Goal: Use online tool/utility: Utilize a website feature to perform a specific function

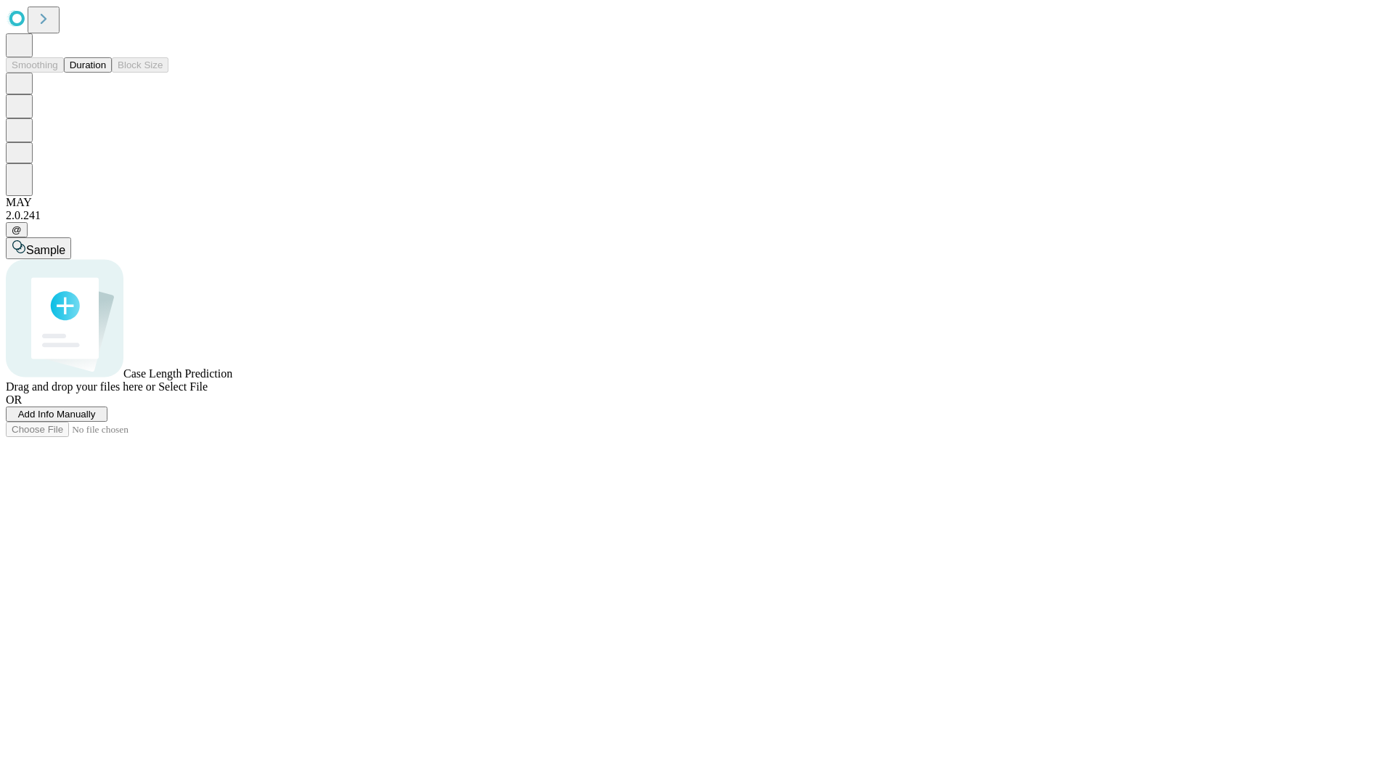
click at [106, 73] on button "Duration" at bounding box center [88, 64] width 48 height 15
click at [96, 420] on span "Add Info Manually" at bounding box center [57, 414] width 78 height 11
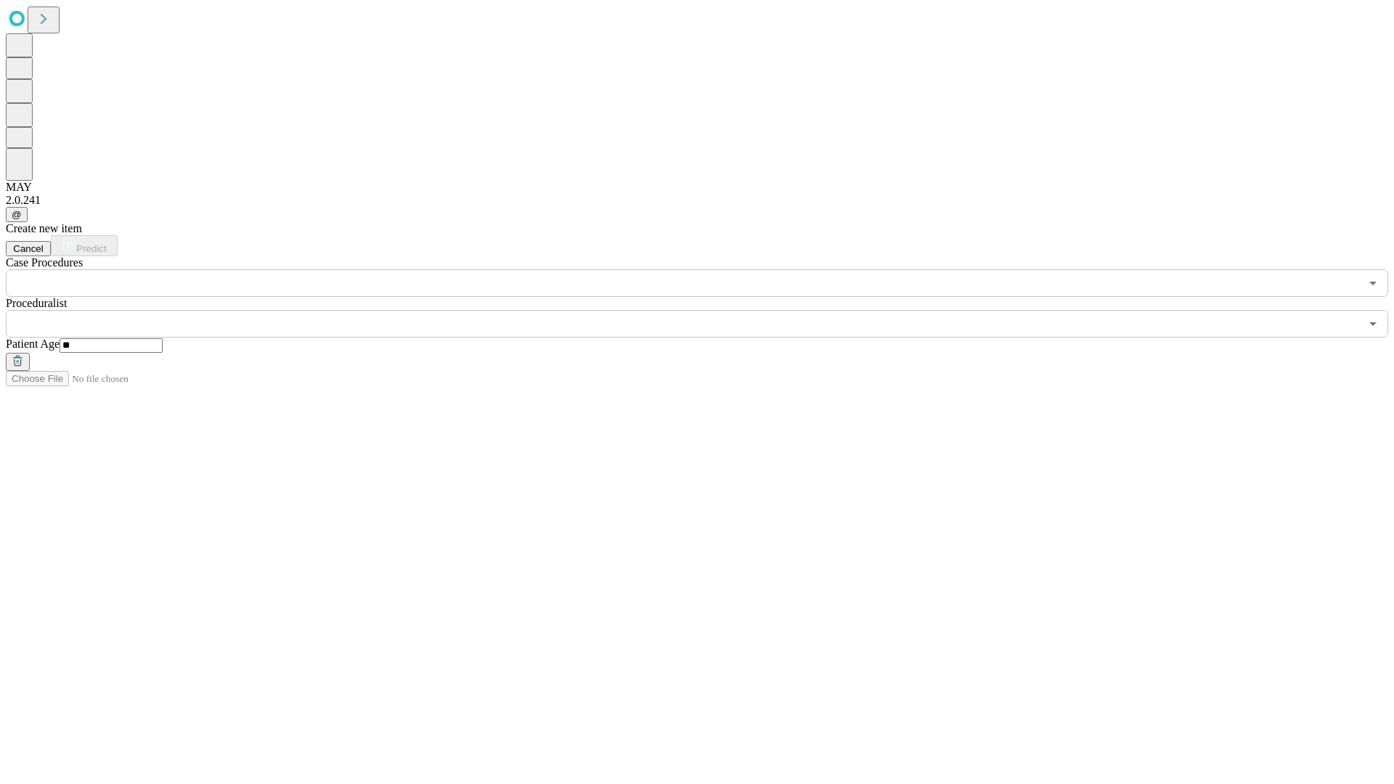
type input "**"
click at [707, 310] on input "text" at bounding box center [683, 324] width 1354 height 28
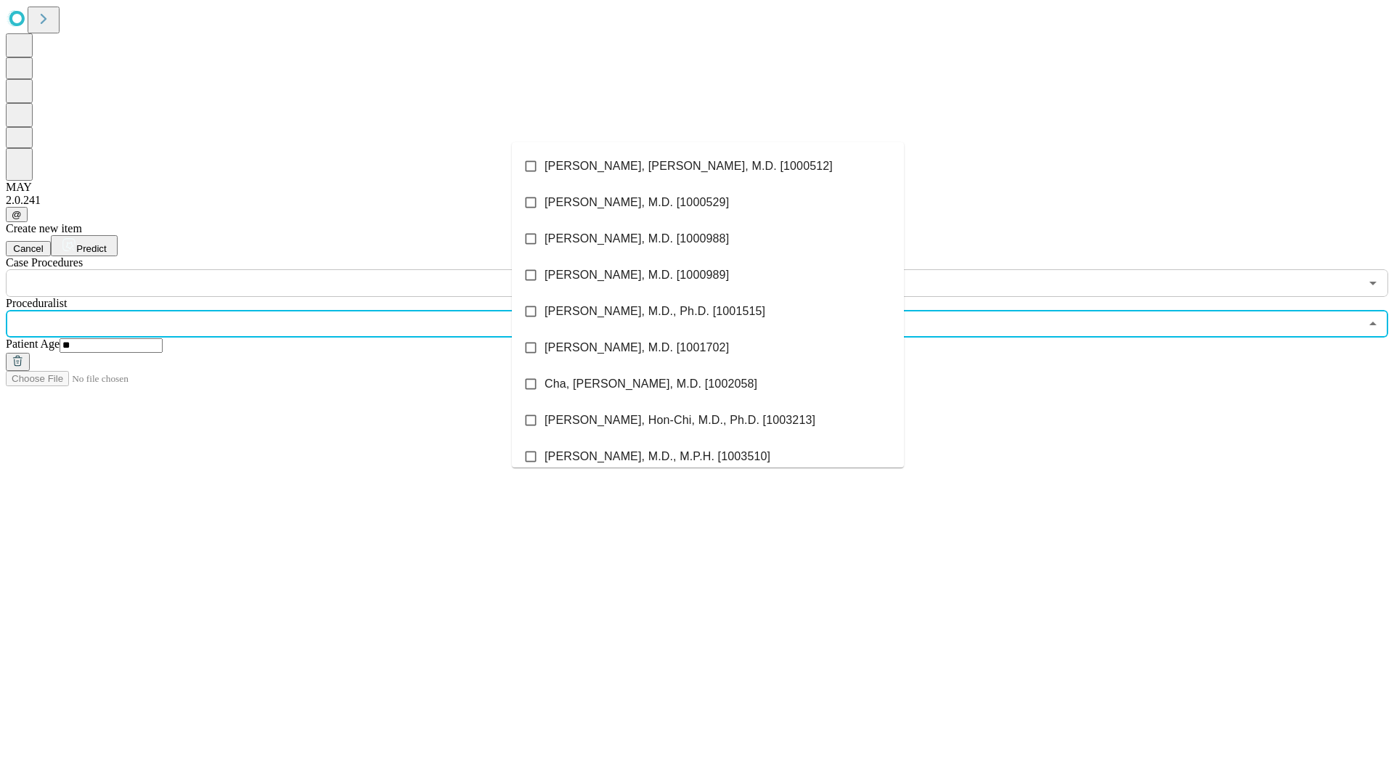
click at [708, 166] on li "[PERSON_NAME], [PERSON_NAME], M.D. [1000512]" at bounding box center [708, 166] width 392 height 36
click at [305, 269] on input "text" at bounding box center [683, 283] width 1354 height 28
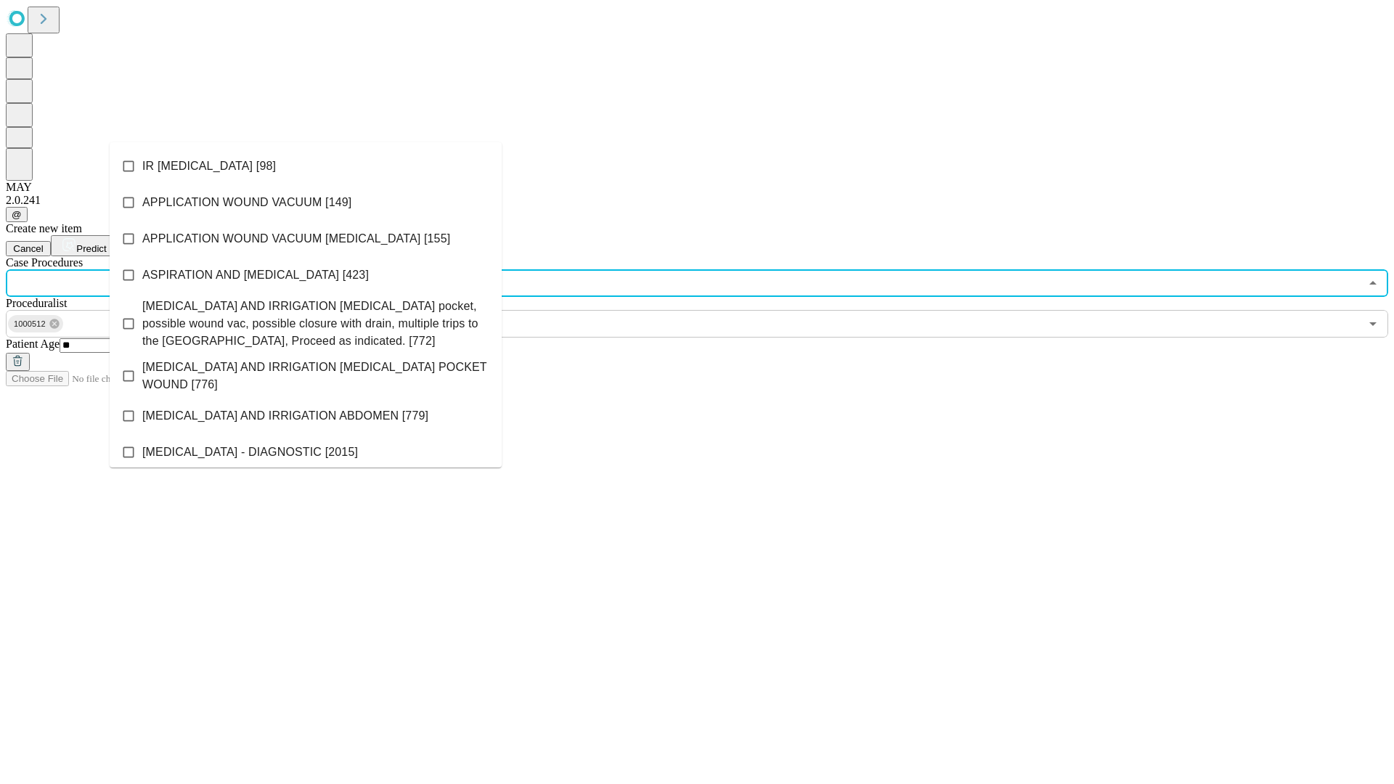
click at [306, 166] on li "IR [MEDICAL_DATA] [98]" at bounding box center [306, 166] width 392 height 36
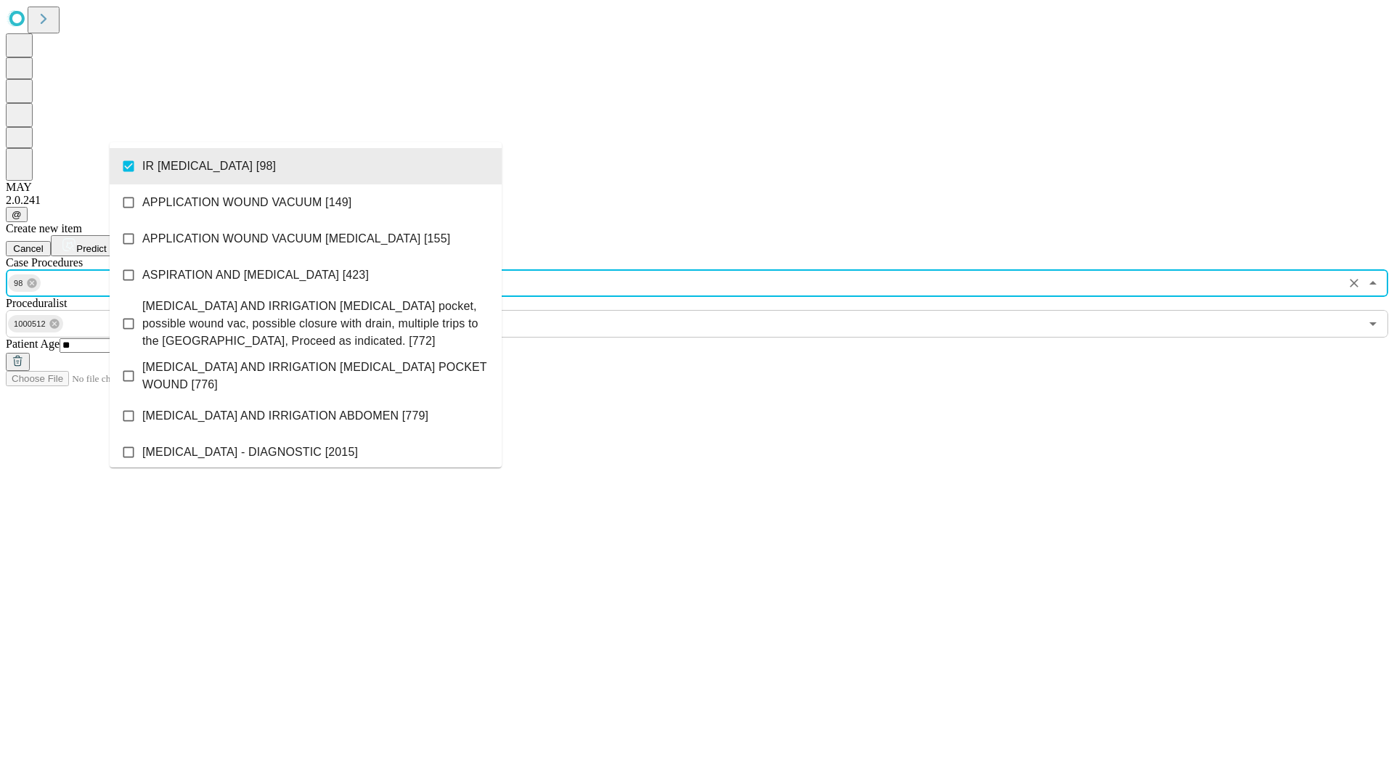
click at [106, 243] on span "Predict" at bounding box center [91, 248] width 30 height 11
